Goal: Task Accomplishment & Management: Use online tool/utility

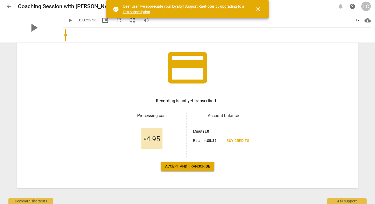
scroll to position [34, 0]
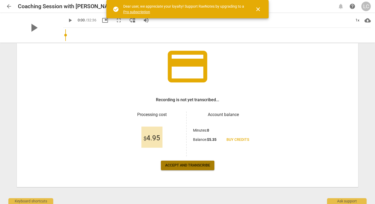
click at [194, 167] on span "Accept and transcribe" at bounding box center [187, 164] width 45 height 5
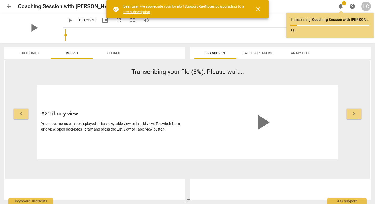
click at [110, 72] on p "Transcribing your file (8%). Please wait..." at bounding box center [188, 71] width 302 height 9
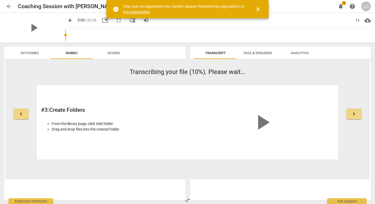
click at [257, 13] on button "close" at bounding box center [258, 9] width 13 height 13
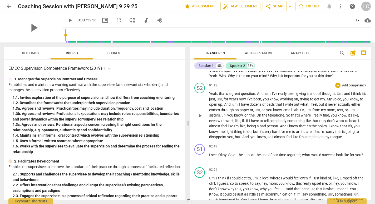
scroll to position [0, 0]
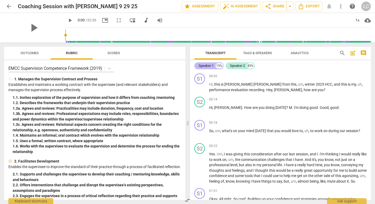
click at [209, 66] on div "Speaker 1" at bounding box center [206, 65] width 15 height 5
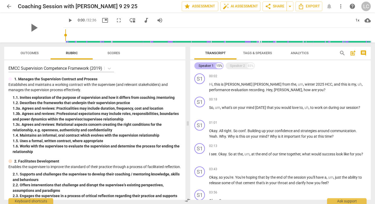
click at [207, 67] on div "Speaker 1" at bounding box center [206, 65] width 15 height 5
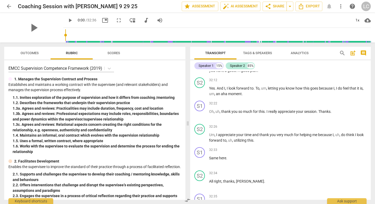
scroll to position [3090, 0]
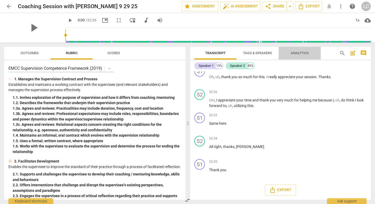
click at [291, 54] on span "Analytics" at bounding box center [300, 53] width 18 height 4
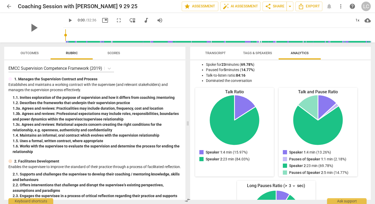
scroll to position [35, 0]
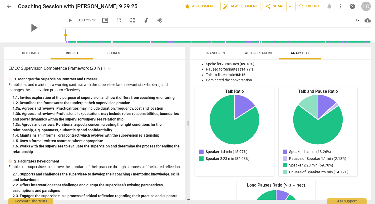
click at [300, 74] on li "Talk-to-listen ratio: 84:16" at bounding box center [286, 75] width 160 height 6
click at [219, 55] on span "Transcript" at bounding box center [215, 53] width 21 height 4
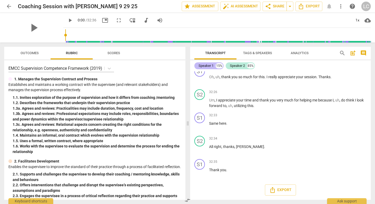
click at [211, 66] on div "Speaker 1" at bounding box center [206, 65] width 15 height 5
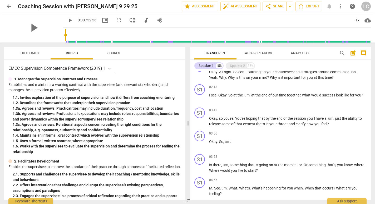
scroll to position [0, 0]
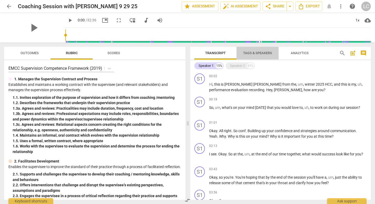
click at [267, 51] on span "Tags & Speakers" at bounding box center [257, 53] width 29 height 4
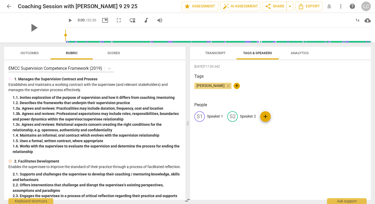
click at [213, 116] on p "Speaker 1" at bounding box center [215, 116] width 16 height 6
type input "[PERSON_NAME]"
click at [276, 117] on p "Speaker 2" at bounding box center [282, 116] width 16 height 6
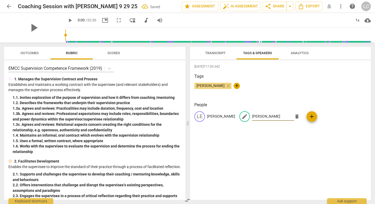
type input "[PERSON_NAME]"
click at [206, 52] on span "Transcript" at bounding box center [215, 53] width 21 height 4
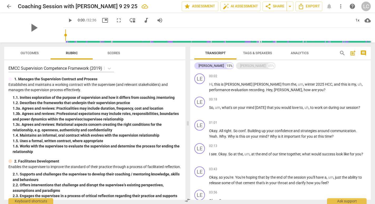
click at [240, 67] on div "[PERSON_NAME]" at bounding box center [252, 65] width 25 height 5
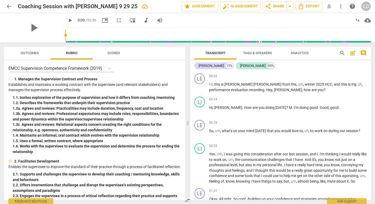
click at [355, 53] on span "post_add" at bounding box center [353, 53] width 6 height 6
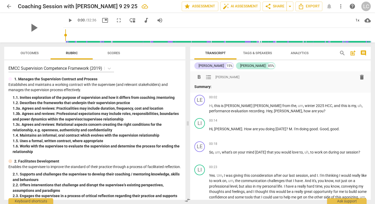
click at [124, 52] on span "Scores" at bounding box center [113, 53] width 25 height 7
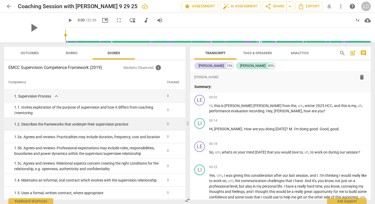
scroll to position [1, 0]
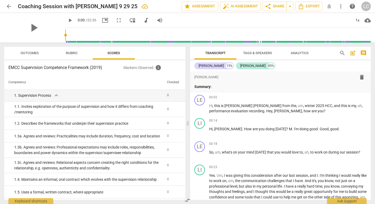
click at [137, 69] on p "Markers Observed : info" at bounding box center [153, 67] width 58 height 6
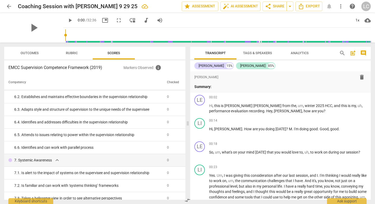
scroll to position [868, 0]
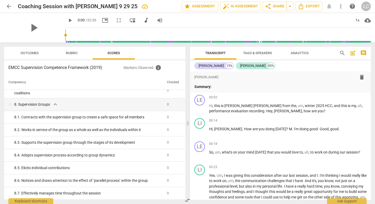
click at [75, 52] on span "Rubric" at bounding box center [72, 53] width 12 height 4
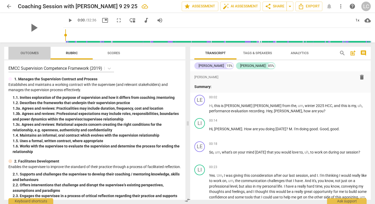
click at [33, 49] on button "Outcomes" at bounding box center [29, 53] width 42 height 13
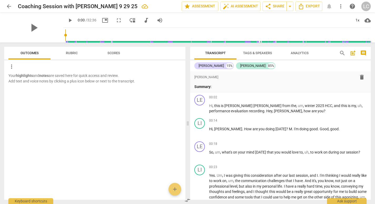
click at [59, 50] on span "Rubric" at bounding box center [72, 53] width 42 height 7
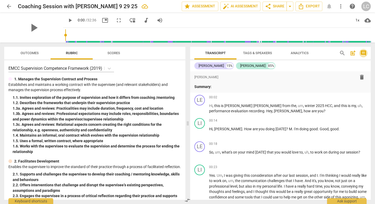
click at [366, 50] on span "comment" at bounding box center [364, 53] width 6 height 6
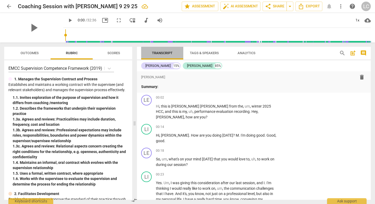
click at [157, 49] on button "Transcript" at bounding box center [162, 53] width 42 height 13
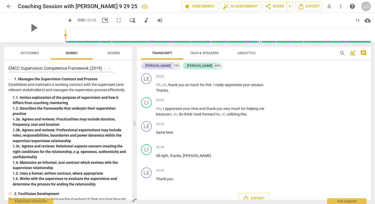
scroll to position [3550, 0]
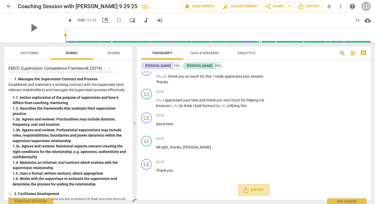
click at [256, 192] on span "Export" at bounding box center [254, 189] width 22 height 6
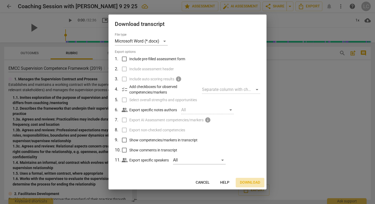
click at [249, 184] on span "Download" at bounding box center [250, 182] width 20 height 5
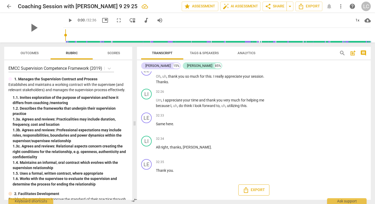
click at [248, 191] on icon "Export" at bounding box center [246, 189] width 6 height 6
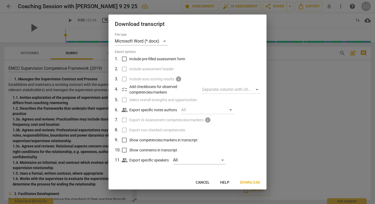
click at [208, 179] on button "Cancel" at bounding box center [203, 181] width 22 height 9
